Goal: Find specific page/section: Find specific page/section

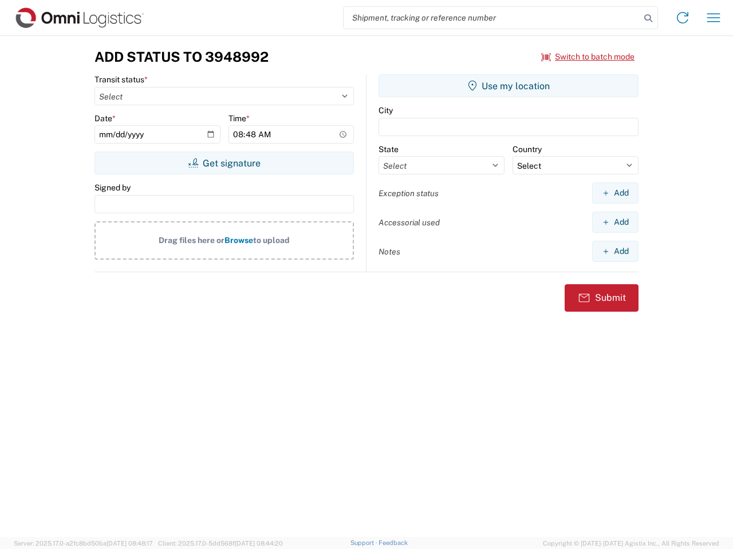
click at [492, 18] on input "search" at bounding box center [491, 18] width 296 height 22
click at [648, 18] on icon at bounding box center [648, 18] width 16 height 16
click at [682, 18] on icon at bounding box center [682, 18] width 18 height 18
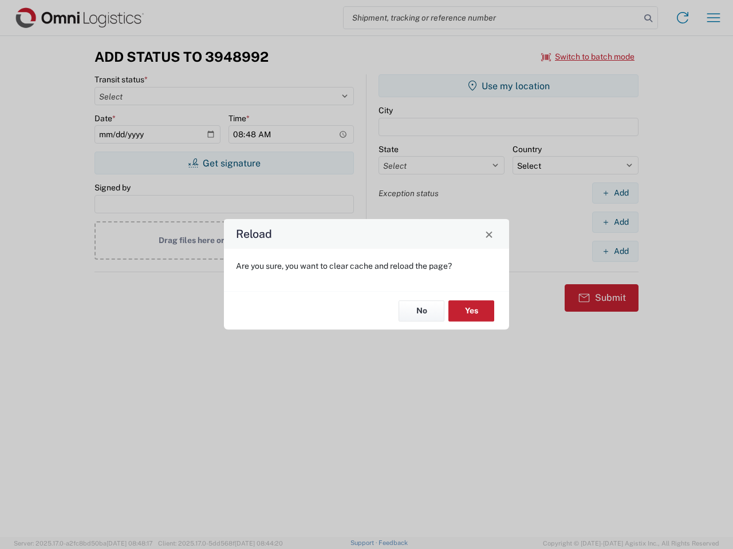
click at [713, 18] on div "Reload Are you sure, you want to clear cache and reload the page? No Yes" at bounding box center [366, 274] width 733 height 549
click at [588, 57] on div "Reload Are you sure, you want to clear cache and reload the page? No Yes" at bounding box center [366, 274] width 733 height 549
click at [224, 163] on div "Reload Are you sure, you want to clear cache and reload the page? No Yes" at bounding box center [366, 274] width 733 height 549
click at [508, 86] on div "Reload Are you sure, you want to clear cache and reload the page? No Yes" at bounding box center [366, 274] width 733 height 549
click at [615, 193] on div "Reload Are you sure, you want to clear cache and reload the page? No Yes" at bounding box center [366, 274] width 733 height 549
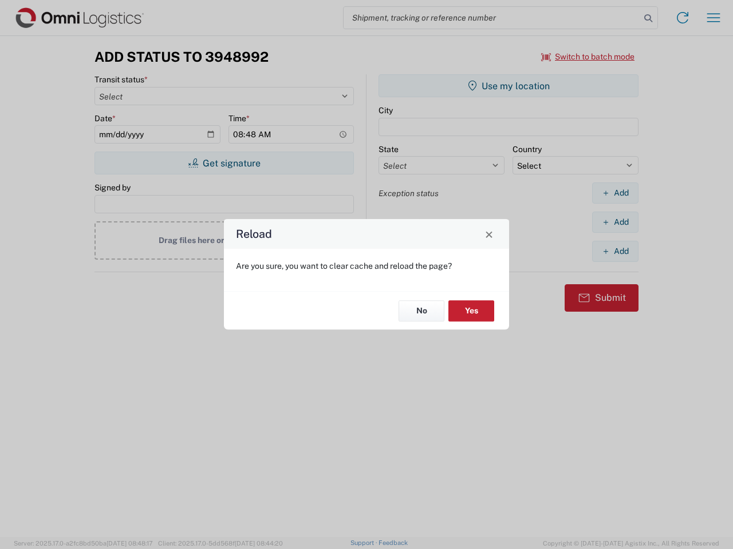
click at [615, 222] on div "Reload Are you sure, you want to clear cache and reload the page? No Yes" at bounding box center [366, 274] width 733 height 549
click at [615, 251] on div "Reload Are you sure, you want to clear cache and reload the page? No Yes" at bounding box center [366, 274] width 733 height 549
